Goal: Information Seeking & Learning: Learn about a topic

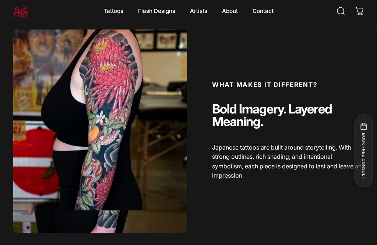
scroll to position [272, 0]
click at [113, 16] on magnet-element "Tattoos Tattoos" at bounding box center [113, 10] width 35 height 15
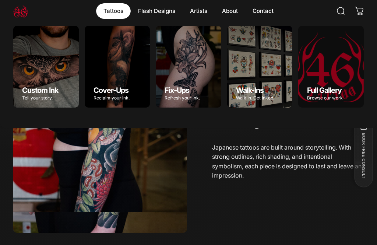
click at [332, 77] on div "Full Gallery" at bounding box center [330, 67] width 65 height 82
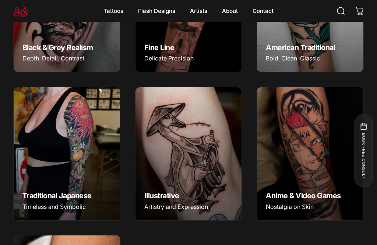
scroll to position [357, 0]
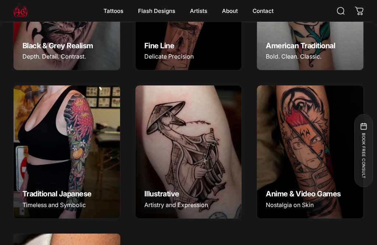
click at [58, 141] on img "Traditional Japanese" at bounding box center [67, 152] width 106 height 133
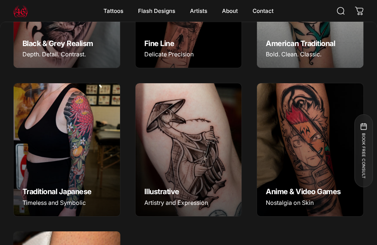
click at [77, 116] on img "Traditional Japanese" at bounding box center [67, 149] width 106 height 133
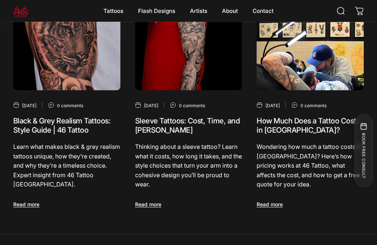
scroll to position [1101, 0]
click at [262, 201] on link "Read more" at bounding box center [269, 204] width 26 height 6
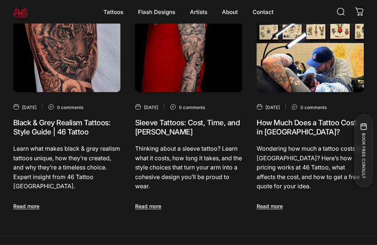
scroll to position [1125, 0]
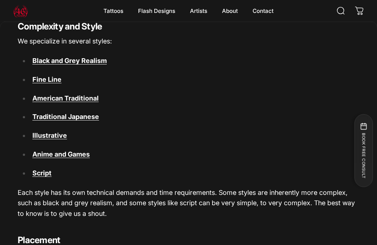
scroll to position [575, 0]
click at [43, 113] on strong "raditional Japanese" at bounding box center [67, 117] width 63 height 8
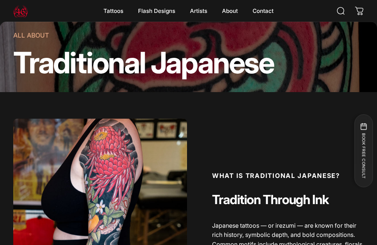
scroll to position [160, 0]
